Goal: Find specific page/section: Find specific page/section

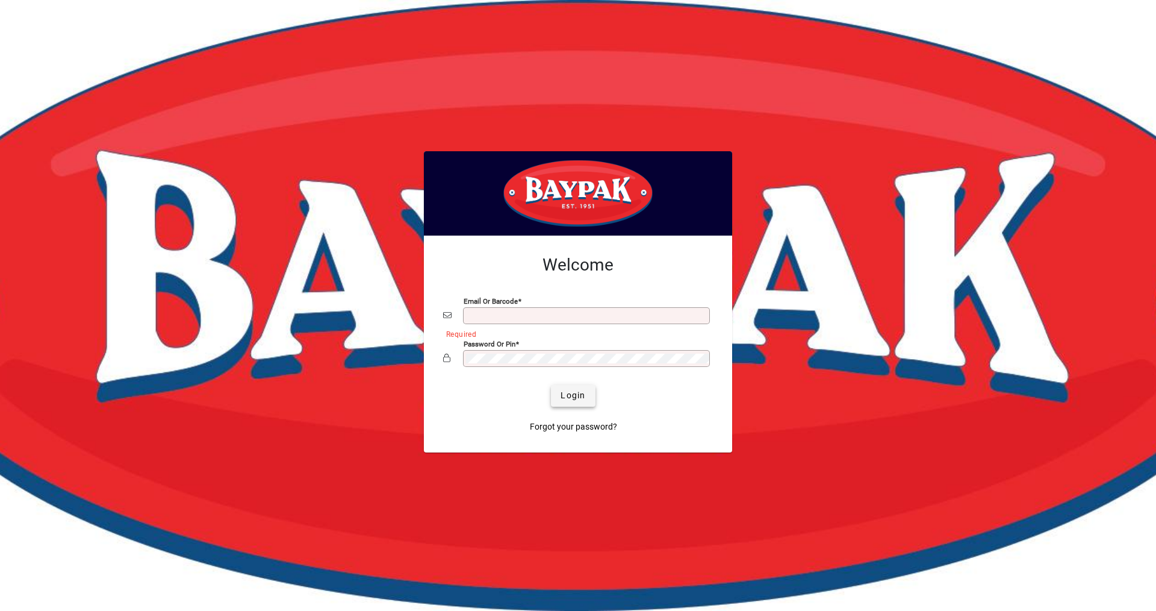
type input "**********"
click at [565, 394] on span "Login" at bounding box center [573, 395] width 25 height 13
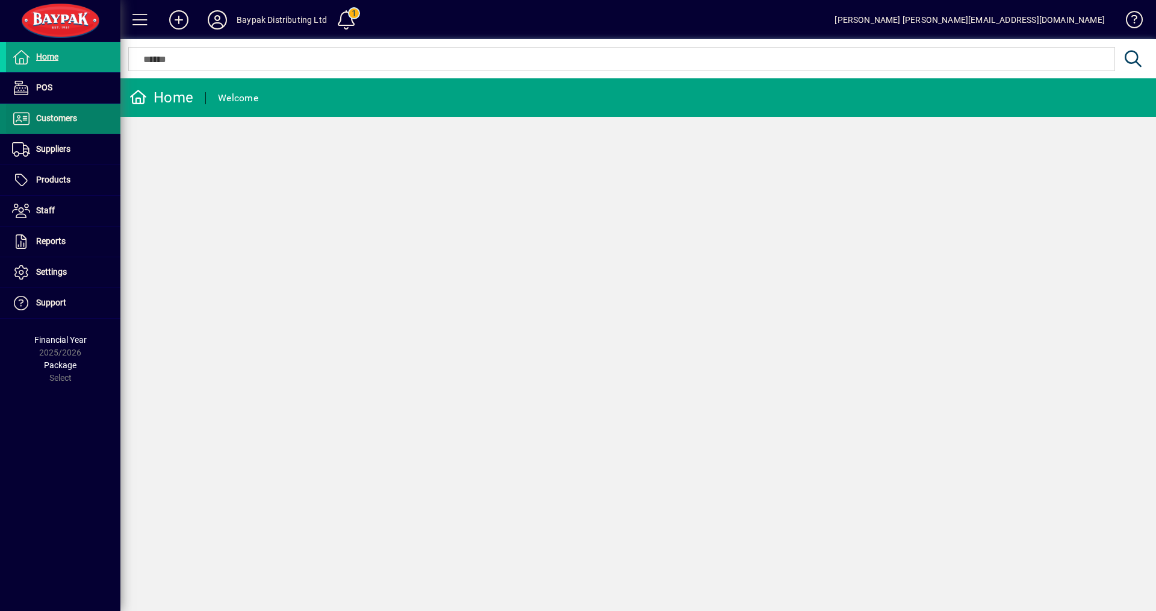
click at [61, 120] on span "Customers" at bounding box center [56, 118] width 41 height 10
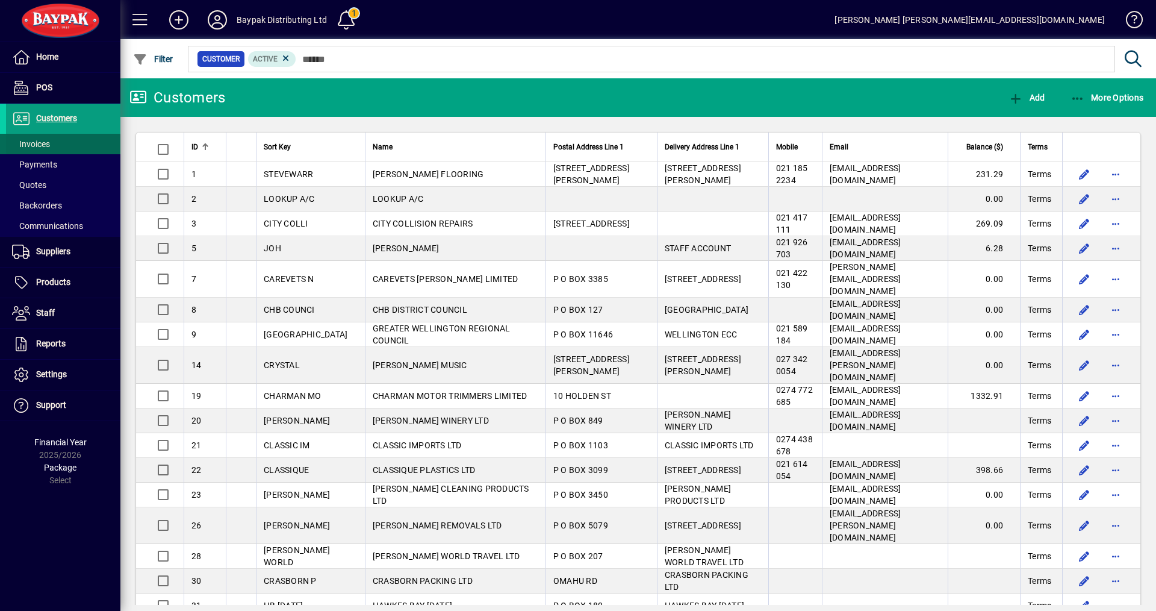
click at [42, 145] on span "Invoices" at bounding box center [31, 144] width 38 height 10
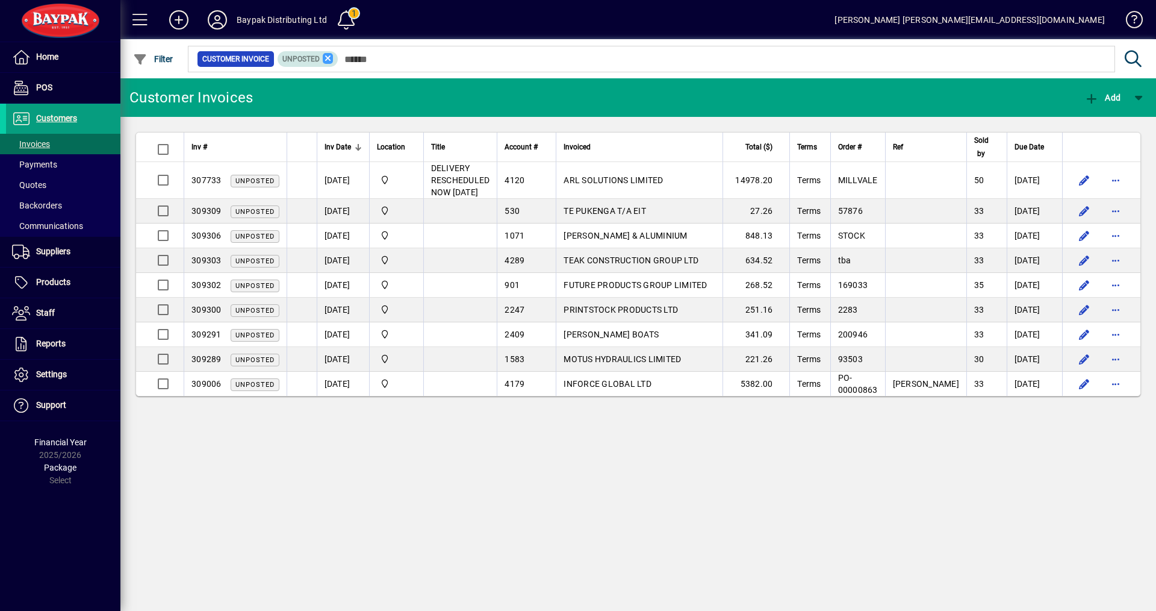
click at [325, 60] on icon at bounding box center [328, 58] width 11 height 11
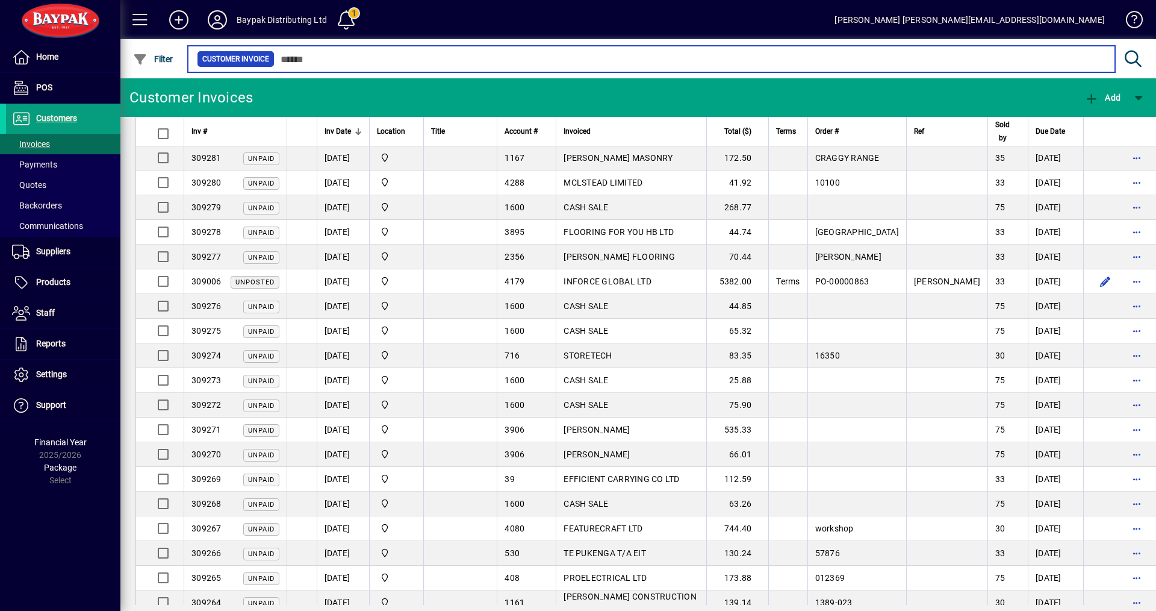
scroll to position [542, 0]
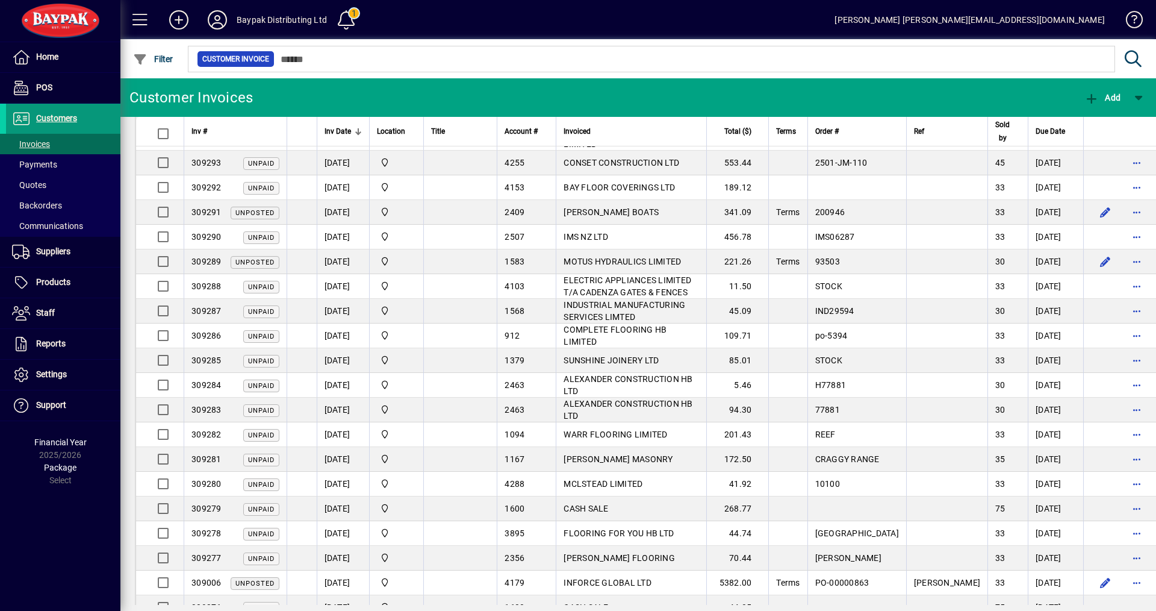
click at [54, 116] on span "Customers" at bounding box center [56, 118] width 41 height 10
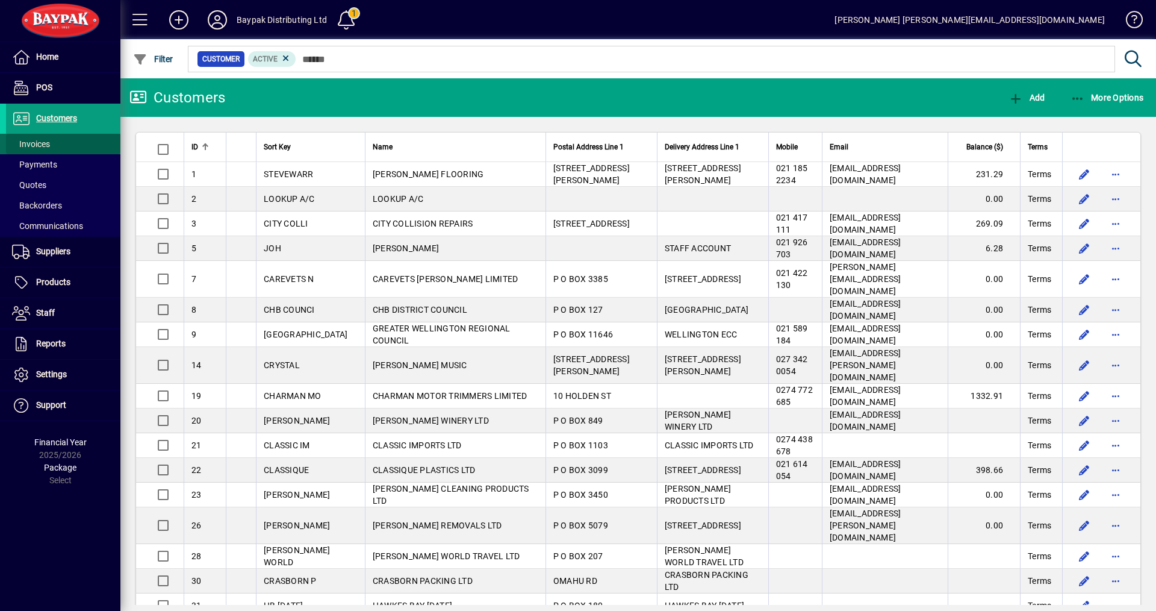
click at [37, 143] on span "Invoices" at bounding box center [31, 144] width 38 height 10
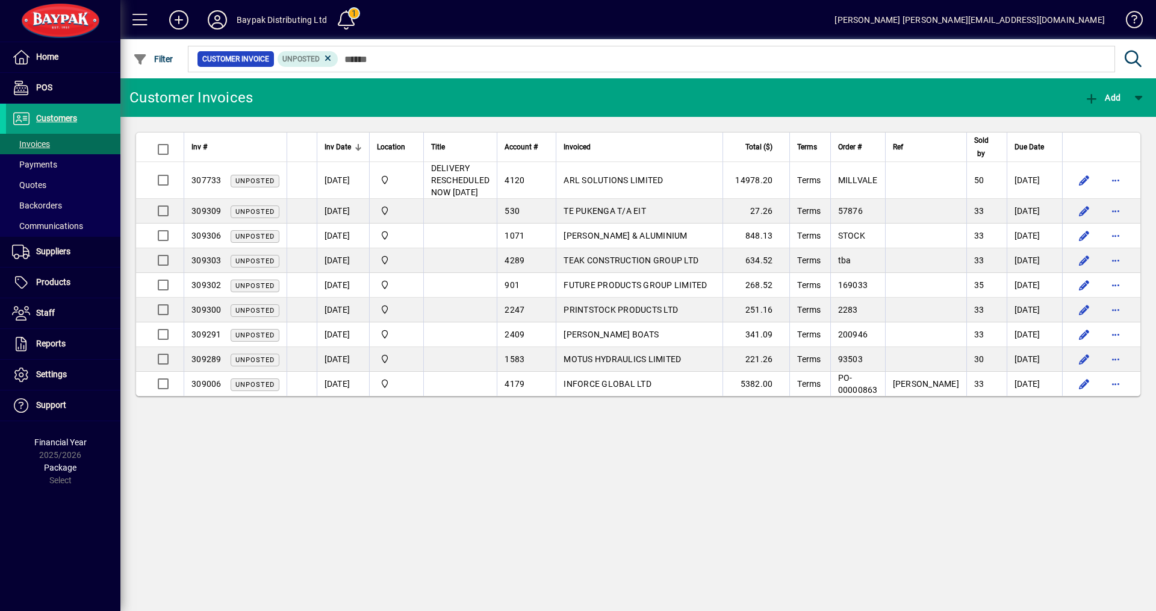
drag, startPoint x: 577, startPoint y: 610, endPoint x: 172, endPoint y: 543, distance: 411.3
click at [172, 542] on div "Customer Invoices Add Inv # Inv Date Location Title Account # Invoiced Total ($…" at bounding box center [638, 344] width 1036 height 532
